Goal: Task Accomplishment & Management: Complete application form

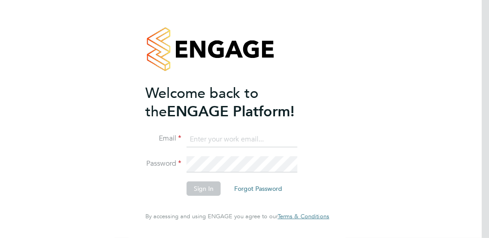
type input "[PERSON_NAME][EMAIL_ADDRESS][DOMAIN_NAME]"
click at [203, 191] on button "Sign In" at bounding box center [204, 188] width 34 height 14
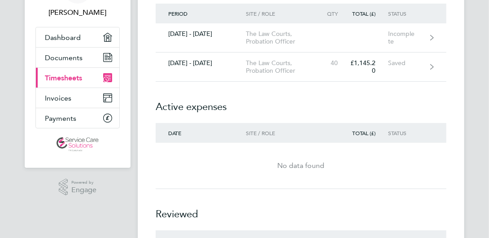
scroll to position [59, 0]
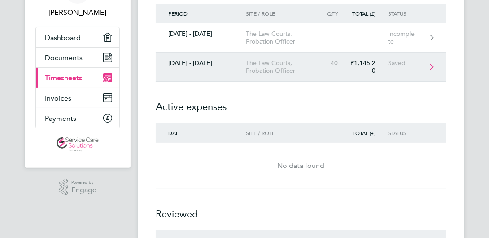
click at [295, 63] on div "The Law Courts, Probation Officer" at bounding box center [283, 66] width 75 height 15
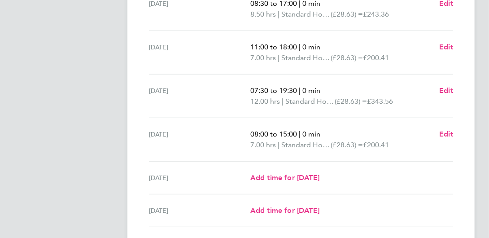
scroll to position [313, 0]
click at [450, 88] on span "Edit" at bounding box center [447, 91] width 14 height 9
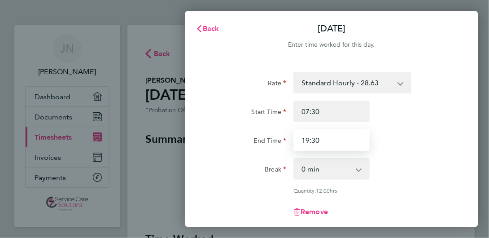
drag, startPoint x: 348, startPoint y: 142, endPoint x: 253, endPoint y: 154, distance: 95.6
click at [253, 154] on div "Rate Standard Hourly - 28.63 Start Time 07:30 End Time 19:30 Break 0 min 15 min…" at bounding box center [331, 151] width 243 height 158
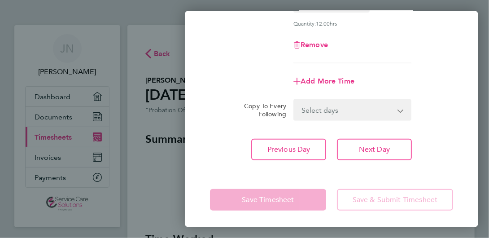
scroll to position [164, 0]
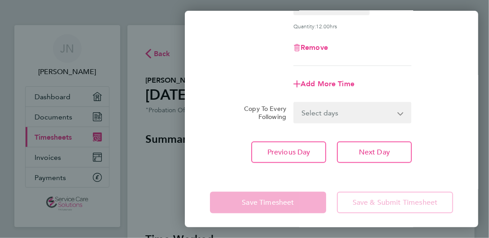
type input "18:00"
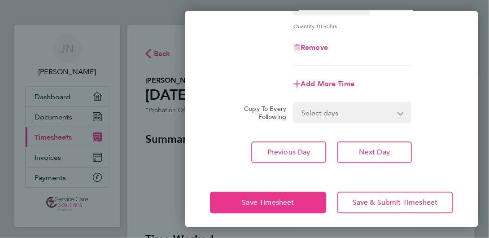
click at [266, 185] on div "Save Timesheet Save & Submit Timesheet" at bounding box center [332, 202] width 294 height 57
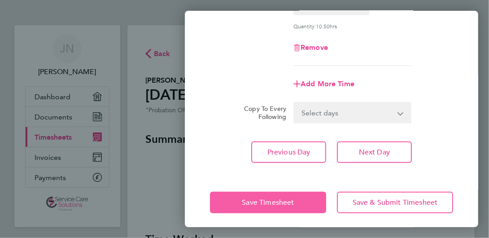
click at [263, 198] on span "Save Timesheet" at bounding box center [268, 202] width 52 height 9
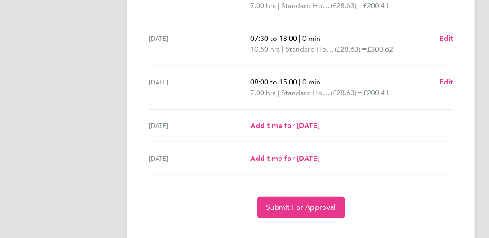
scroll to position [365, 0]
click at [448, 38] on span "Edit" at bounding box center [447, 39] width 14 height 9
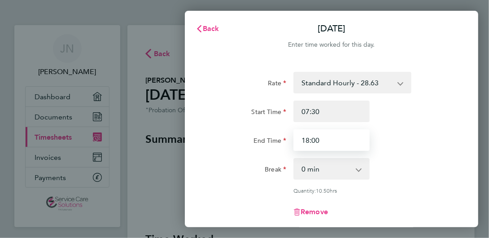
click at [324, 138] on input "18:00" at bounding box center [332, 140] width 76 height 22
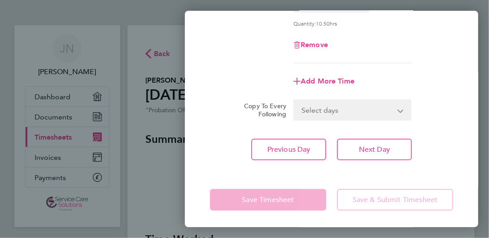
type input "18:30"
click at [245, 164] on div "Rate Standard Hourly - 28.63 Start Time 07:30 End Time 18:30 Break 0 min 15 min…" at bounding box center [332, 32] width 294 height 277
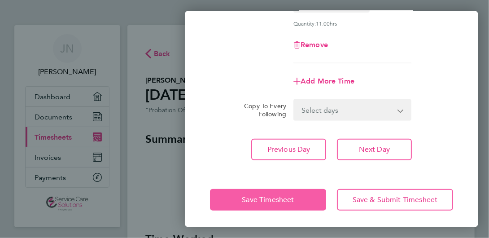
click at [245, 193] on button "Save Timesheet" at bounding box center [268, 200] width 116 height 22
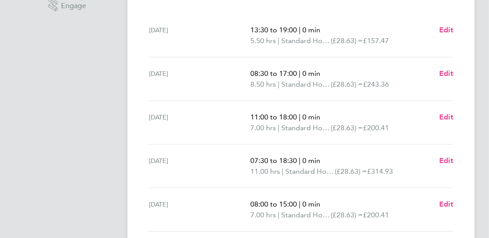
scroll to position [311, 0]
